Goal: Navigation & Orientation: Find specific page/section

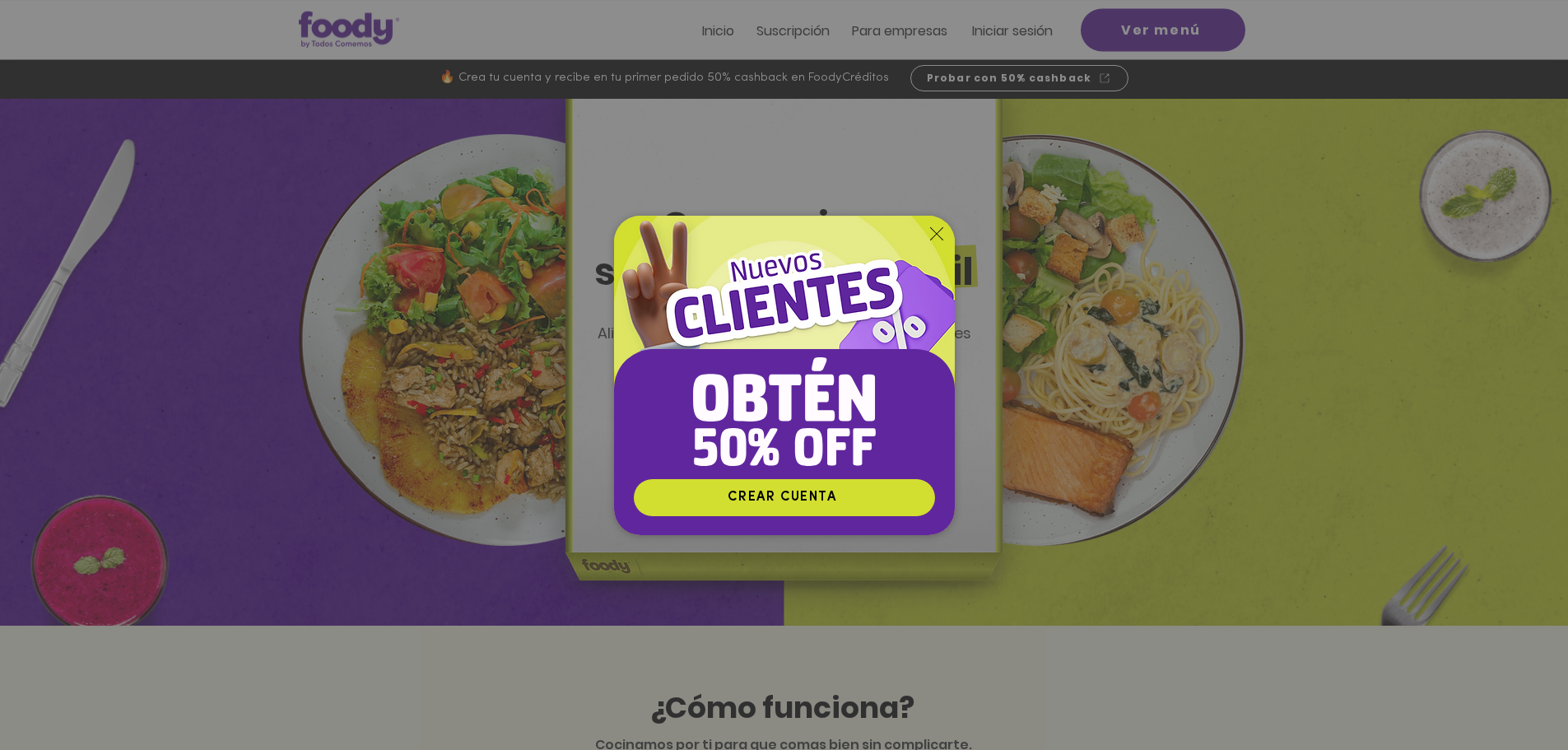
click at [939, 232] on icon "Volver al sitio" at bounding box center [936, 234] width 13 height 13
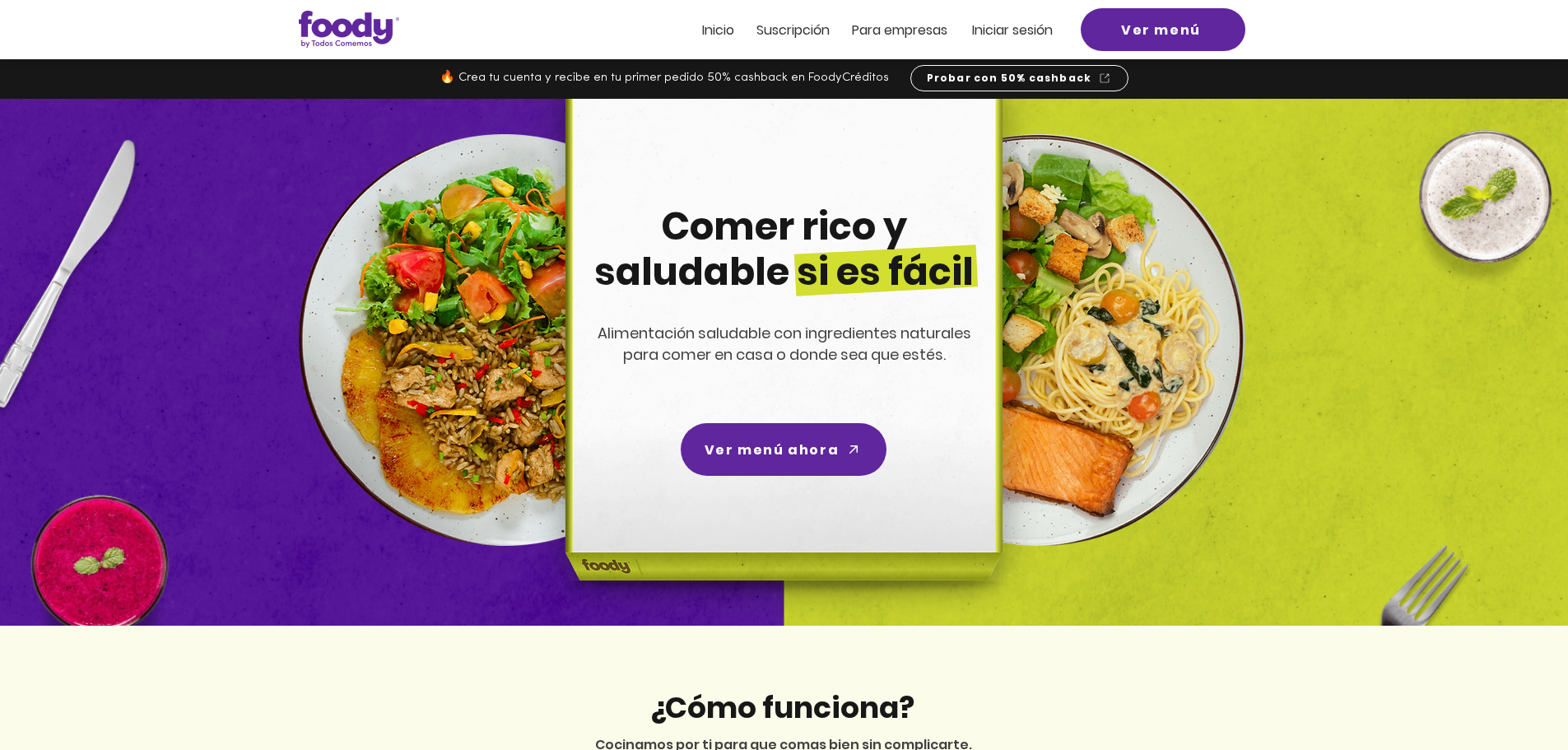
click at [723, 26] on span "Inicio" at bounding box center [718, 30] width 32 height 19
click at [720, 21] on header "Inicio Suscripción Pa ra empresas Iniciar sesión Ver menú" at bounding box center [784, 29] width 1568 height 59
click at [726, 32] on span "Inicio" at bounding box center [718, 30] width 32 height 19
click at [1199, 29] on span "Ver menú" at bounding box center [1163, 30] width 158 height 37
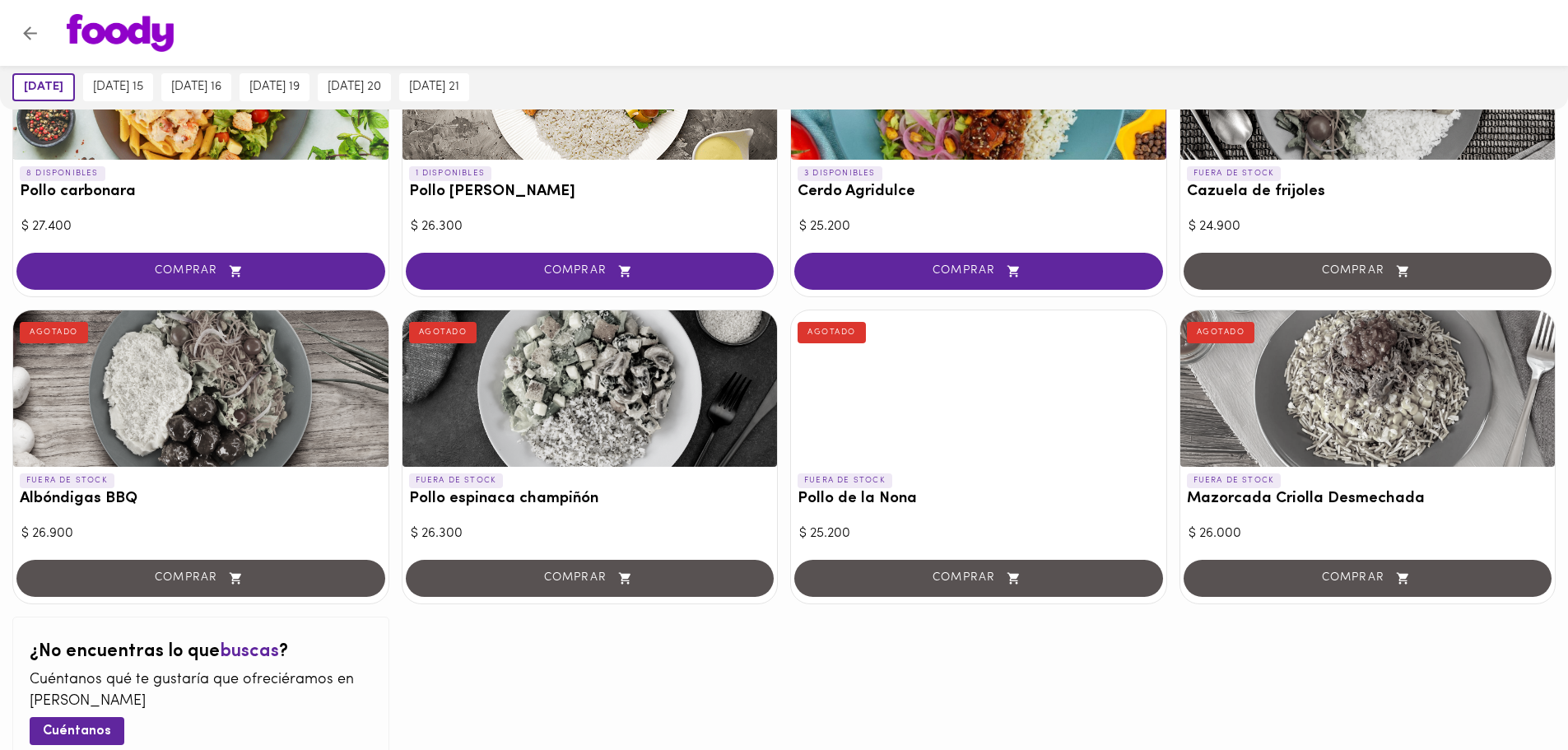
scroll to position [1400, 0]
